Goal: Task Accomplishment & Management: Use online tool/utility

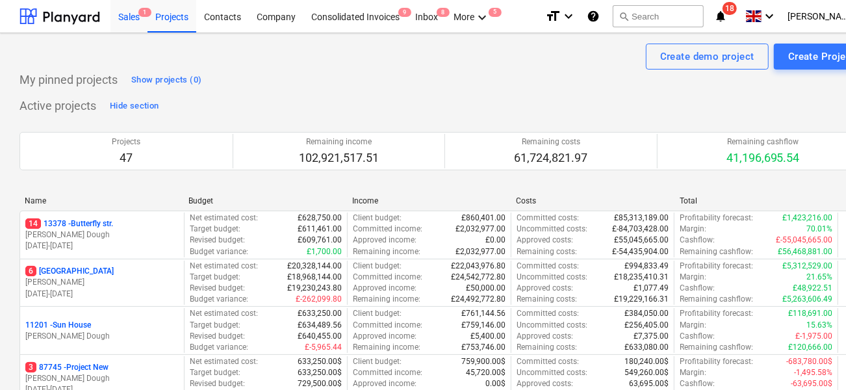
click at [127, 10] on div "Sales 1" at bounding box center [128, 15] width 37 height 33
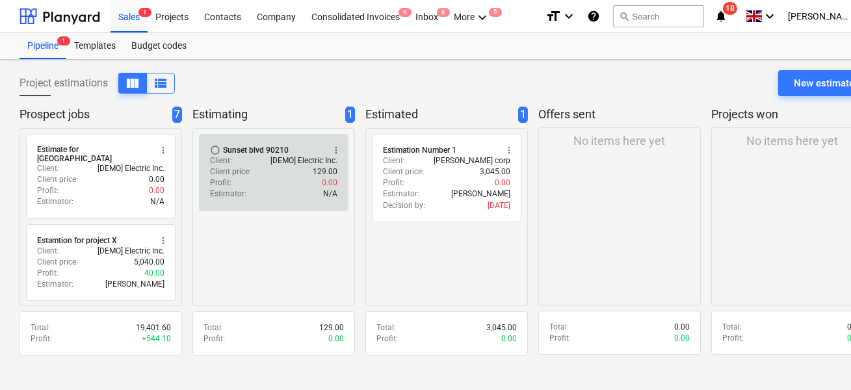
click at [283, 185] on div "Profit : 0.00" at bounding box center [273, 182] width 127 height 11
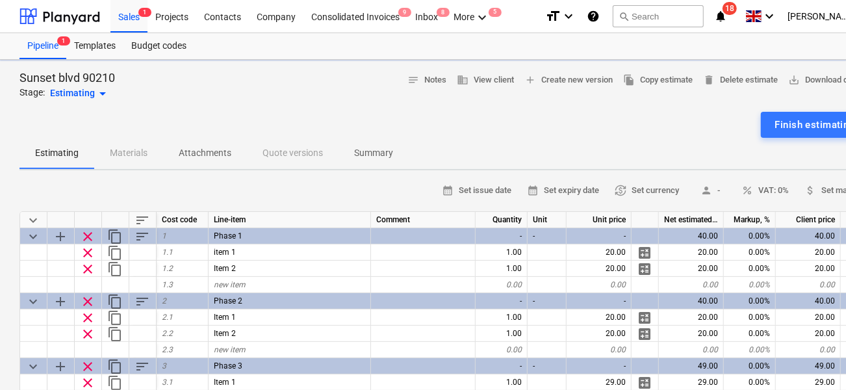
type textarea "x"
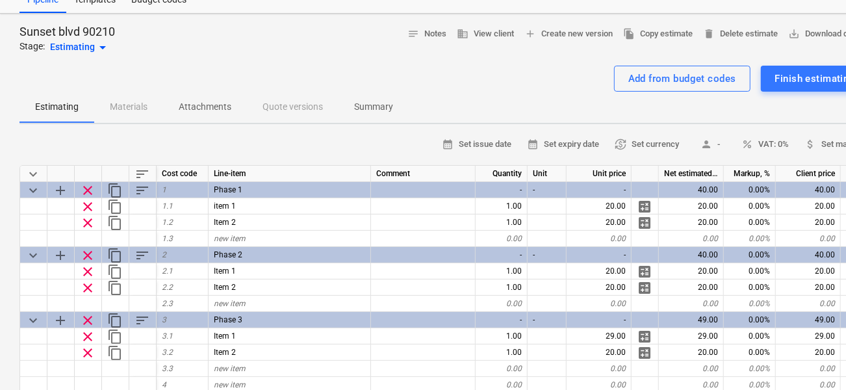
scroll to position [404, 0]
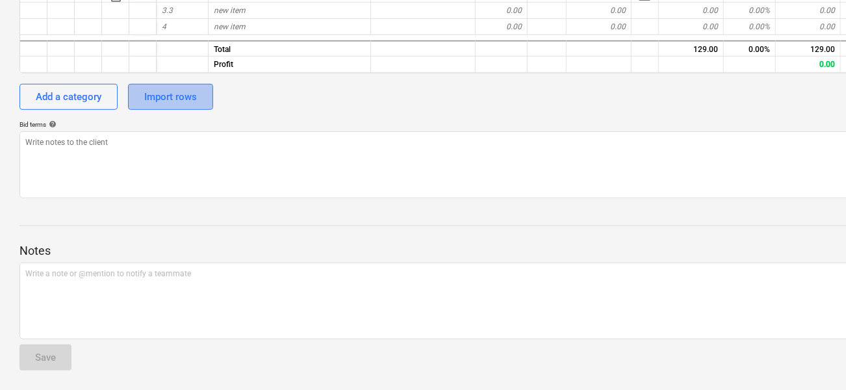
click at [156, 95] on div "Import rows" at bounding box center [170, 96] width 53 height 17
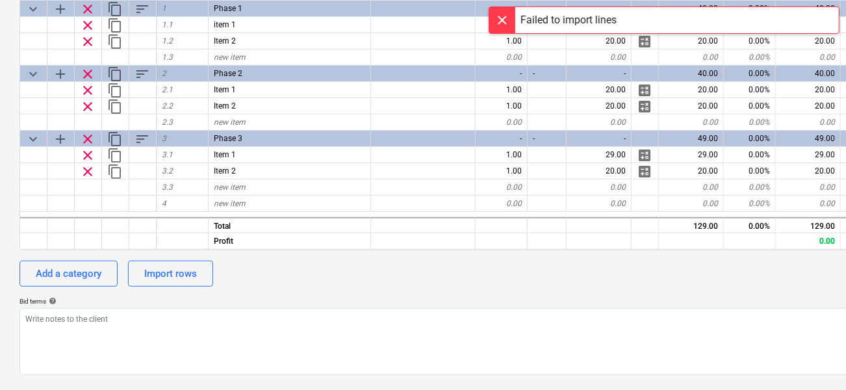
scroll to position [218, 0]
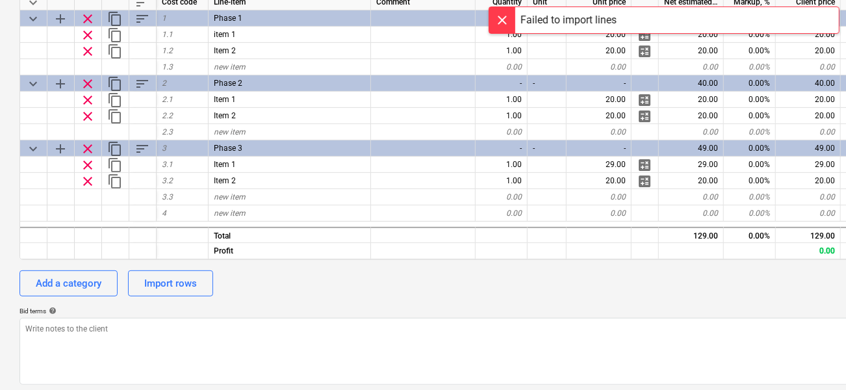
click at [540, 23] on div "Failed to import lines" at bounding box center [569, 20] width 96 height 16
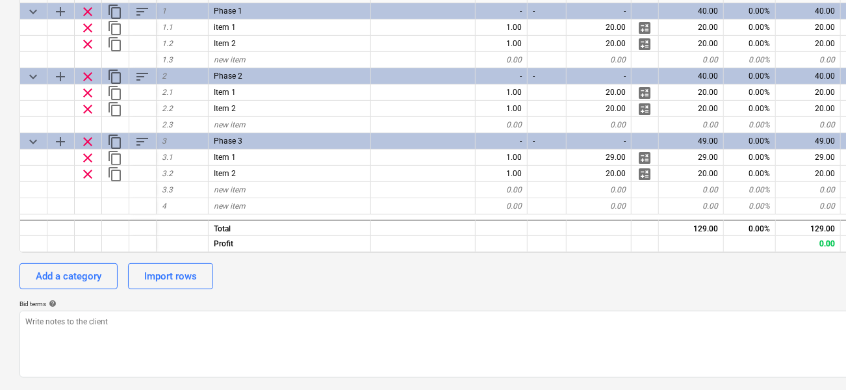
scroll to position [245, 0]
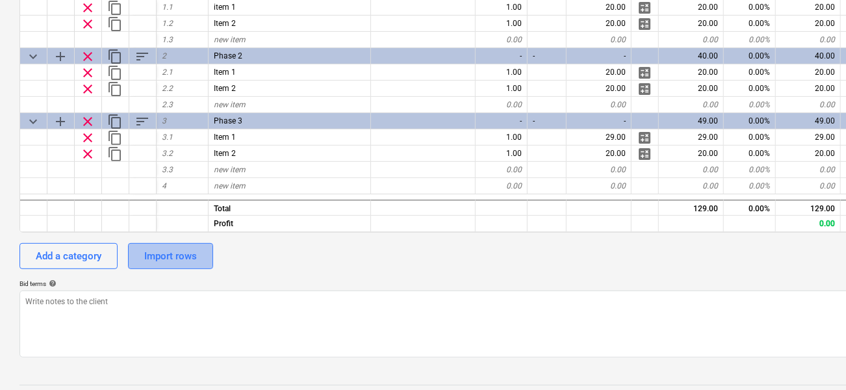
click at [154, 252] on div "Import rows" at bounding box center [170, 256] width 53 height 17
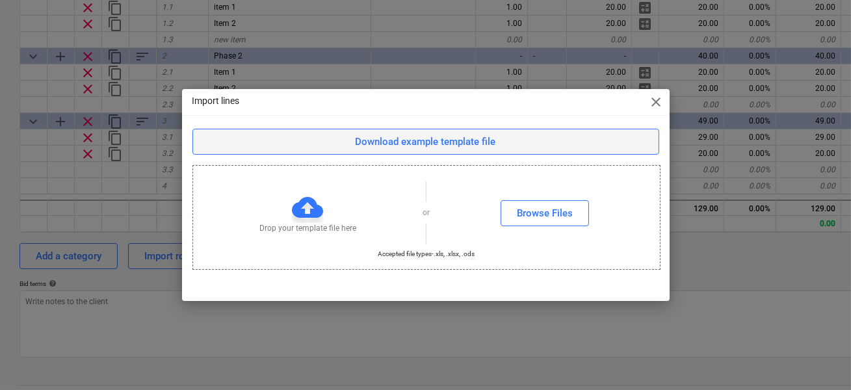
click at [343, 149] on span "Download example template file" at bounding box center [426, 141] width 434 height 17
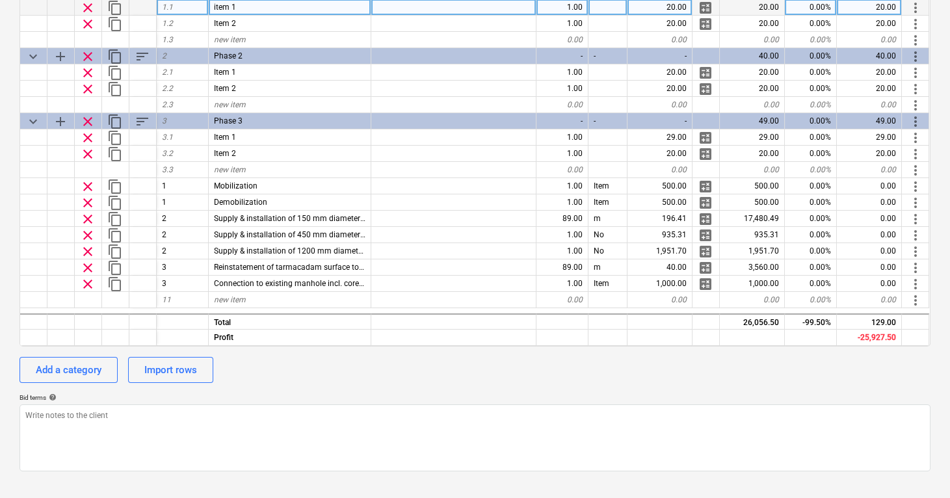
scroll to position [0, 0]
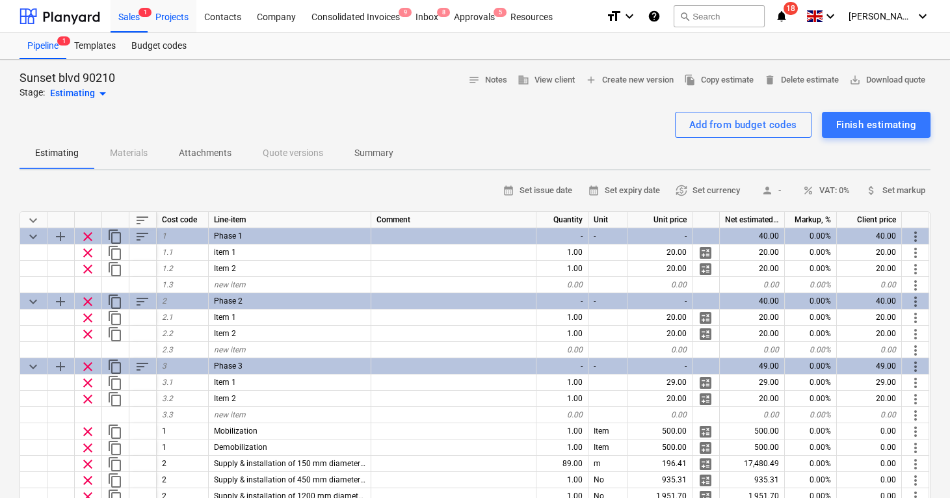
click at [186, 12] on div "Projects" at bounding box center [172, 15] width 49 height 33
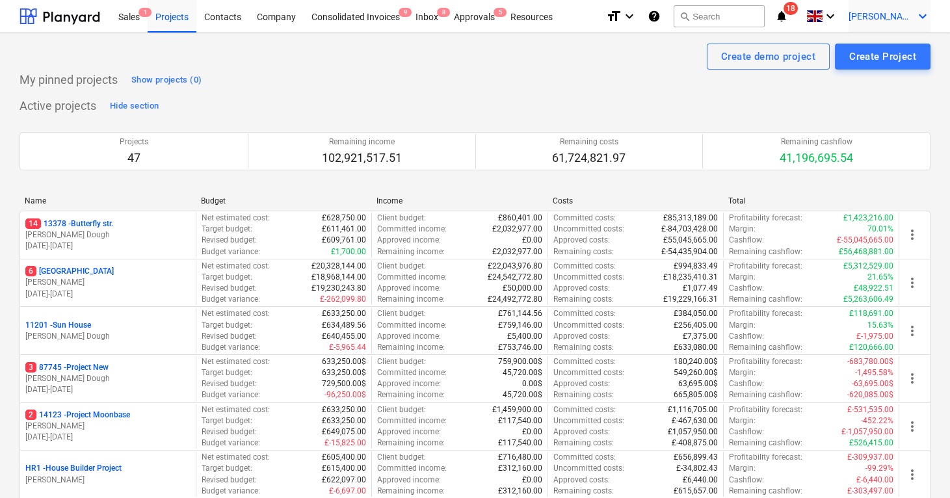
click at [846, 14] on span "[PERSON_NAME]" at bounding box center [880, 16] width 65 height 10
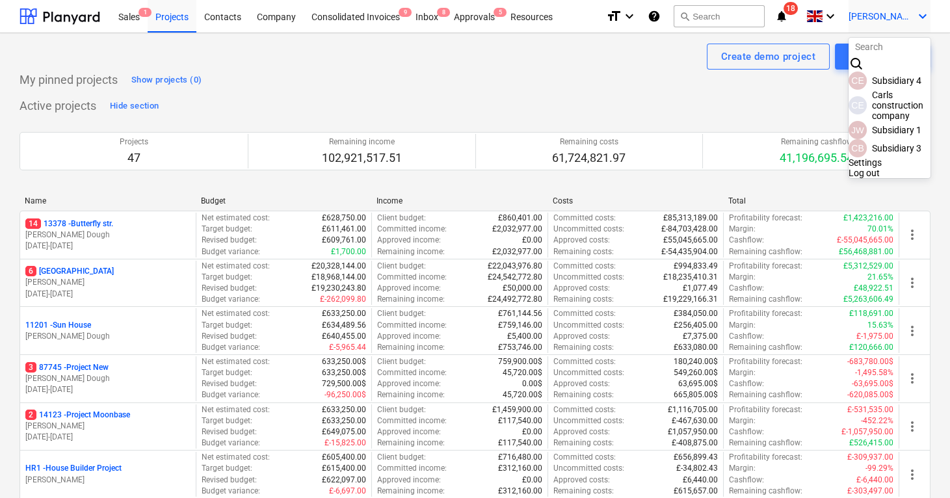
click at [846, 121] on div "JW Subsidiary 1" at bounding box center [889, 130] width 82 height 18
